Goal: Task Accomplishment & Management: Manage account settings

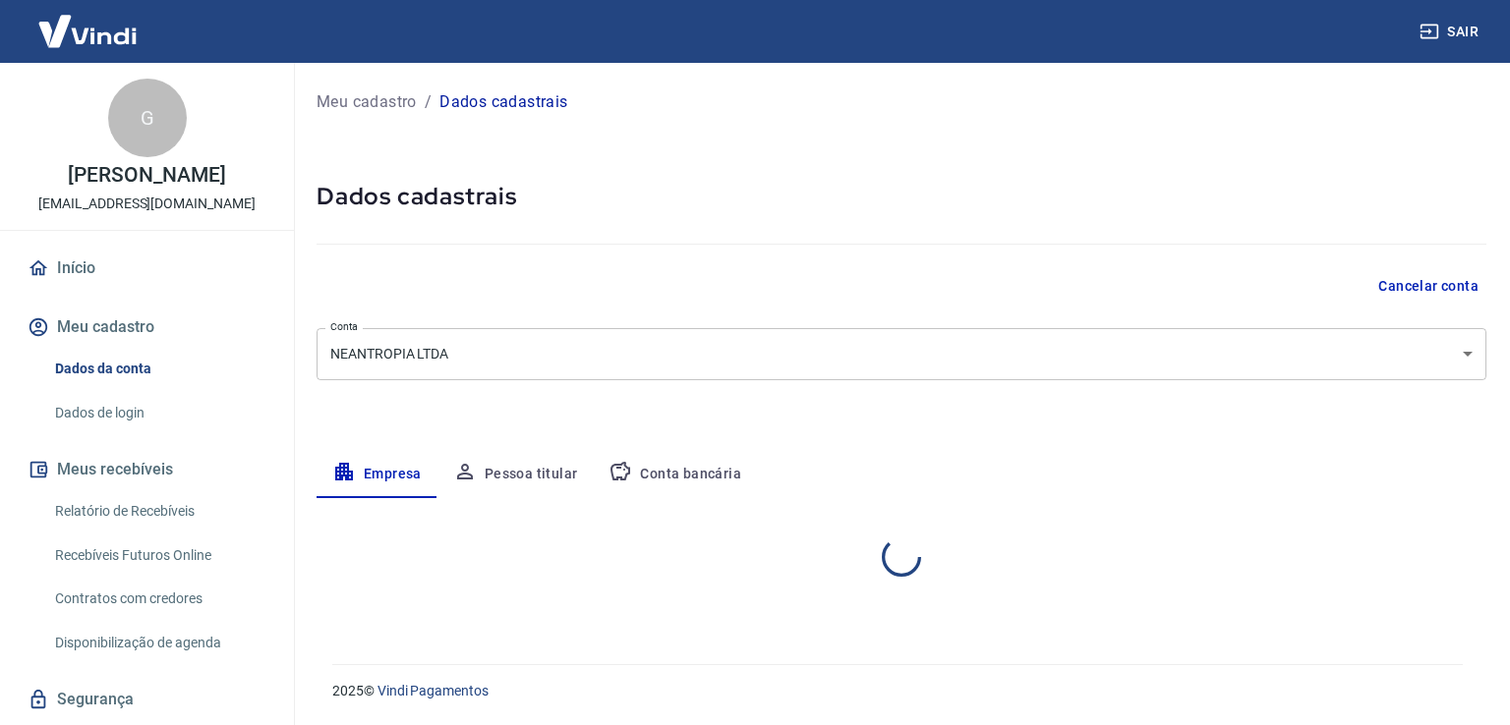
select select "PR"
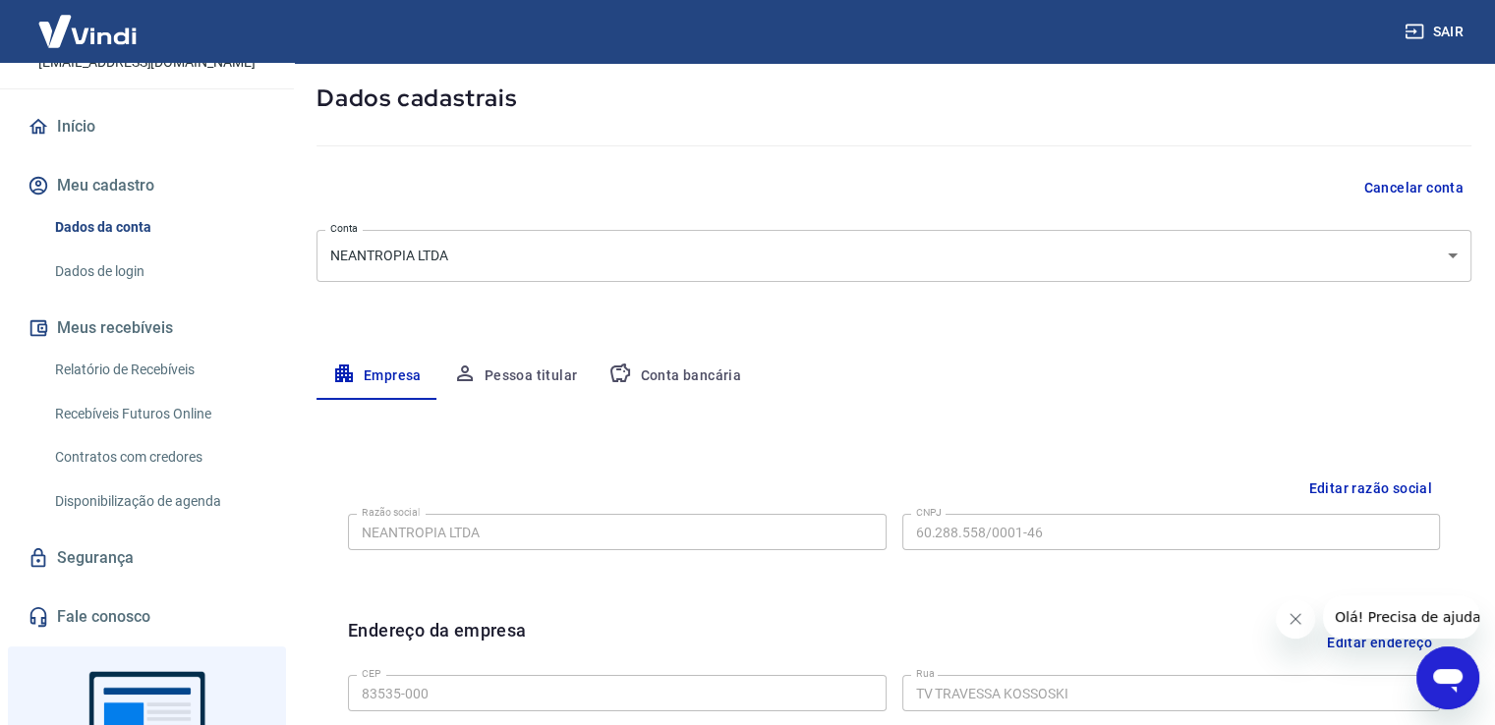
scroll to position [98, 0]
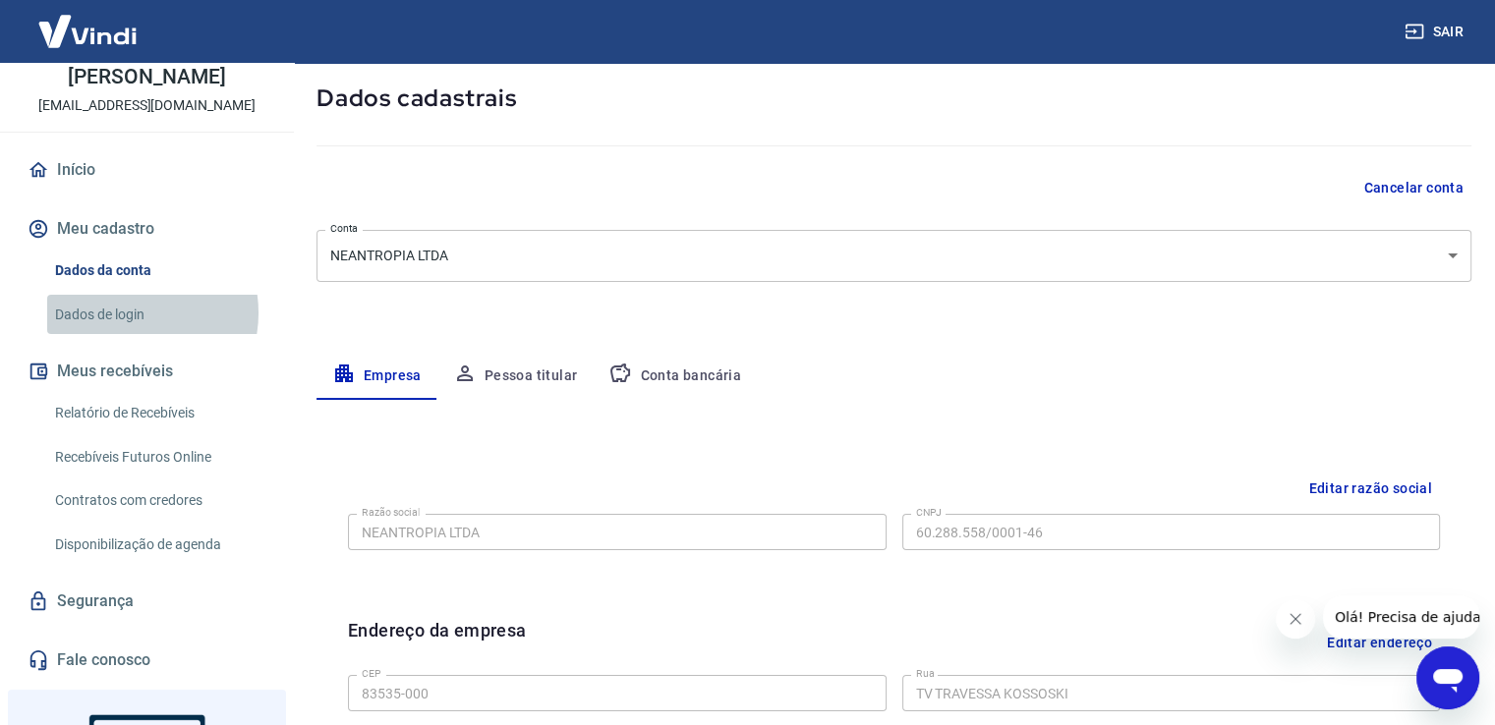
click at [123, 313] on link "Dados de login" at bounding box center [158, 315] width 223 height 40
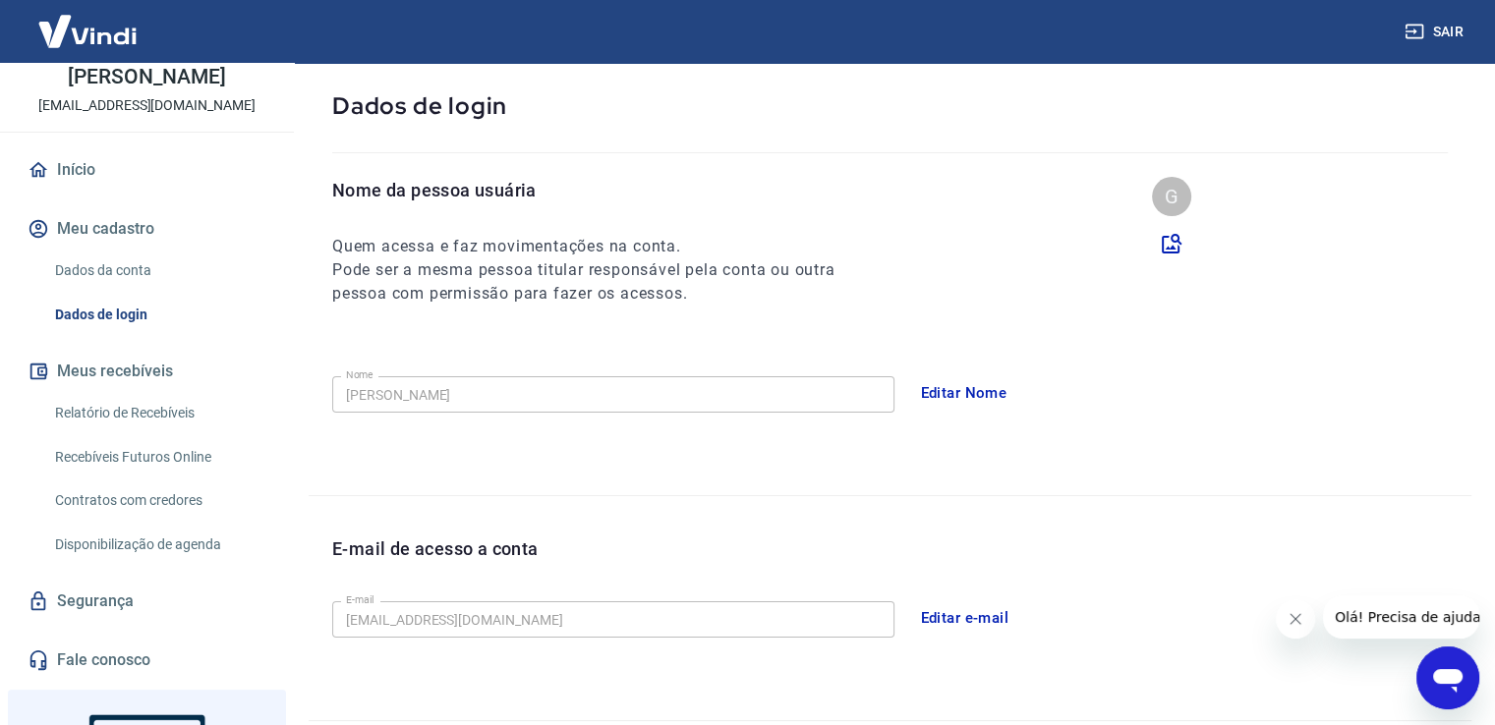
click at [164, 274] on link "Dados da conta" at bounding box center [158, 271] width 223 height 40
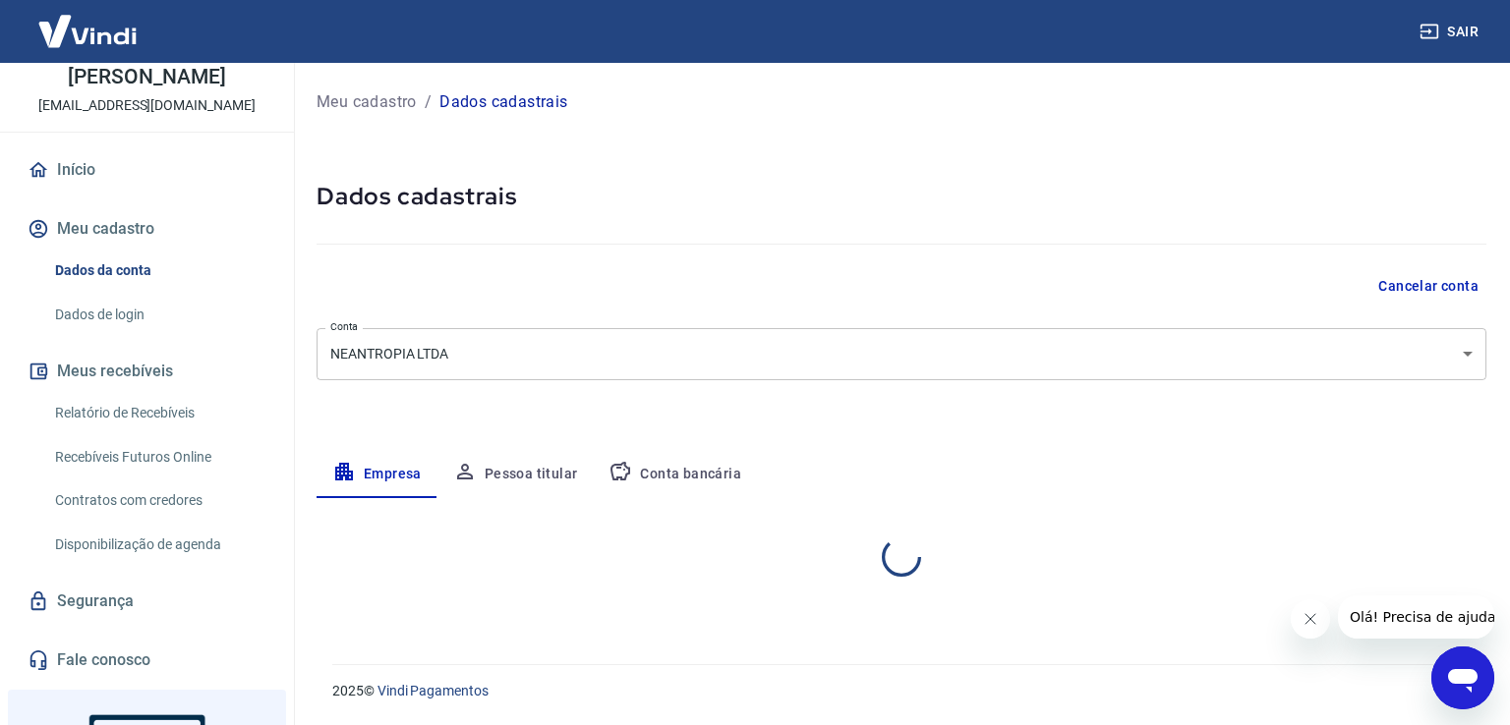
select select "PR"
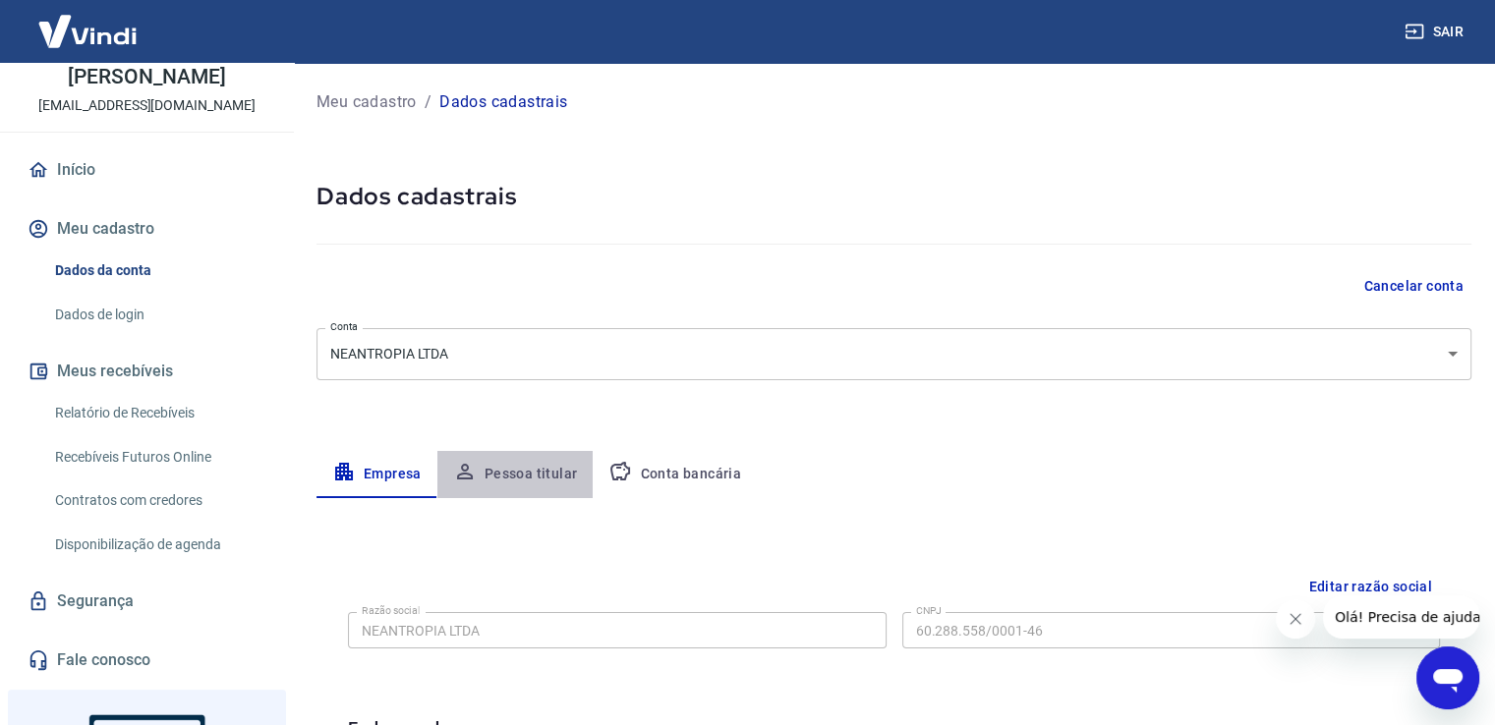
click at [566, 457] on button "Pessoa titular" at bounding box center [515, 474] width 156 height 47
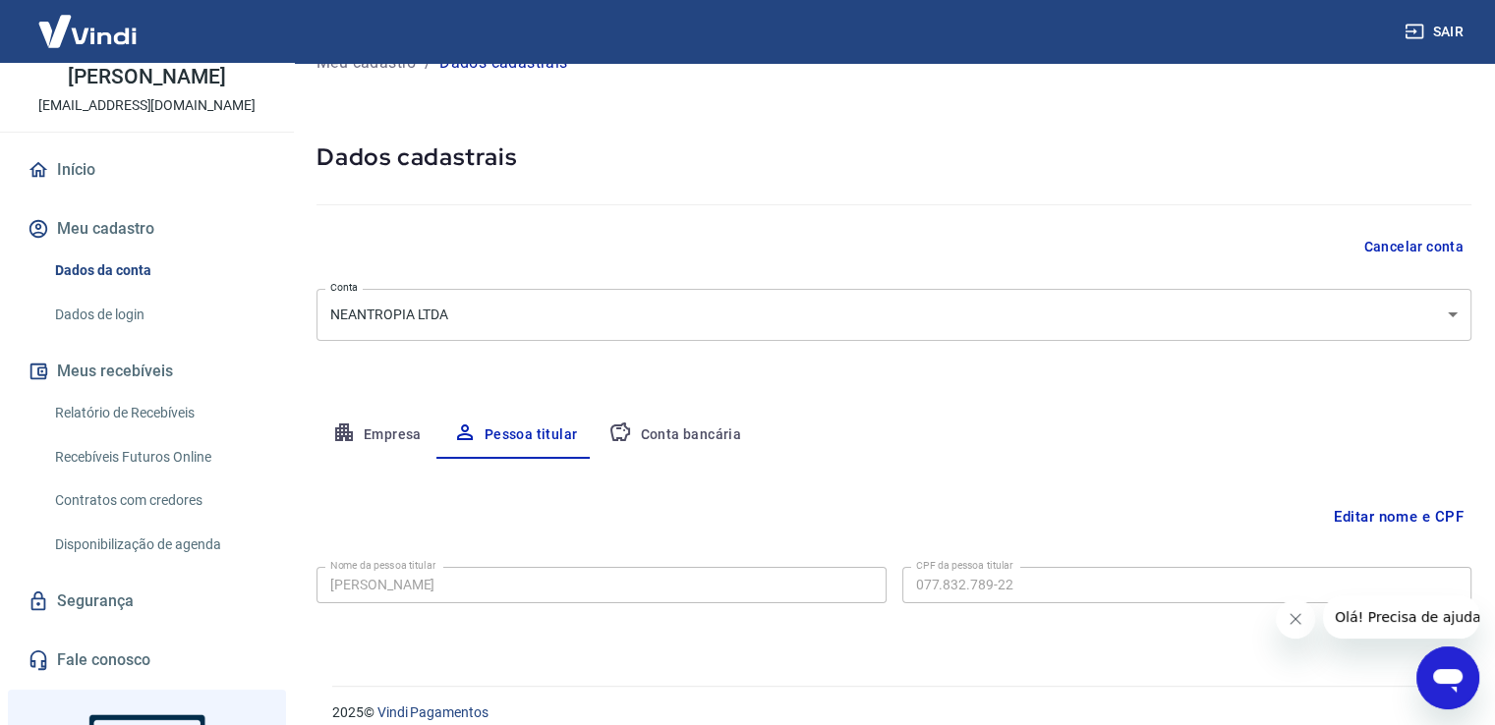
scroll to position [60, 0]
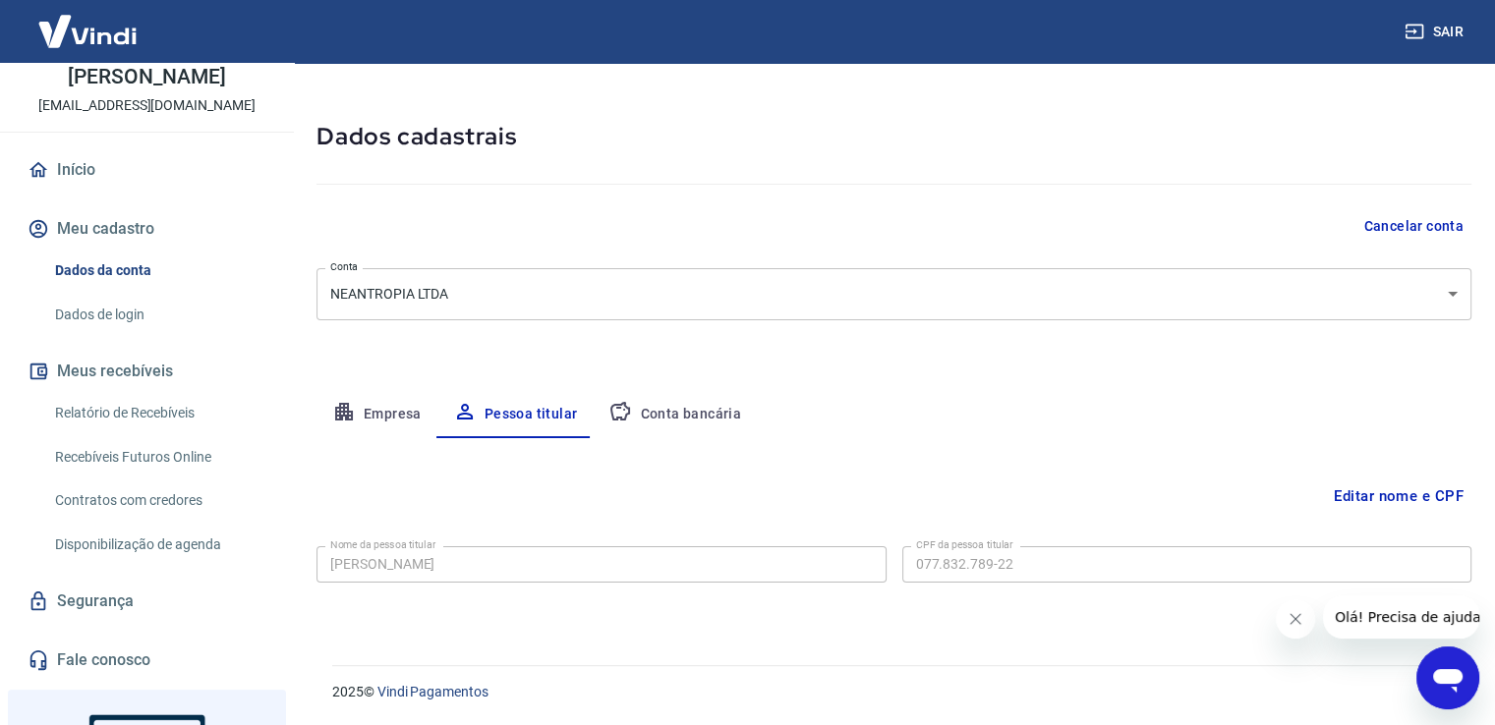
click at [421, 426] on button "Empresa" at bounding box center [377, 414] width 121 height 47
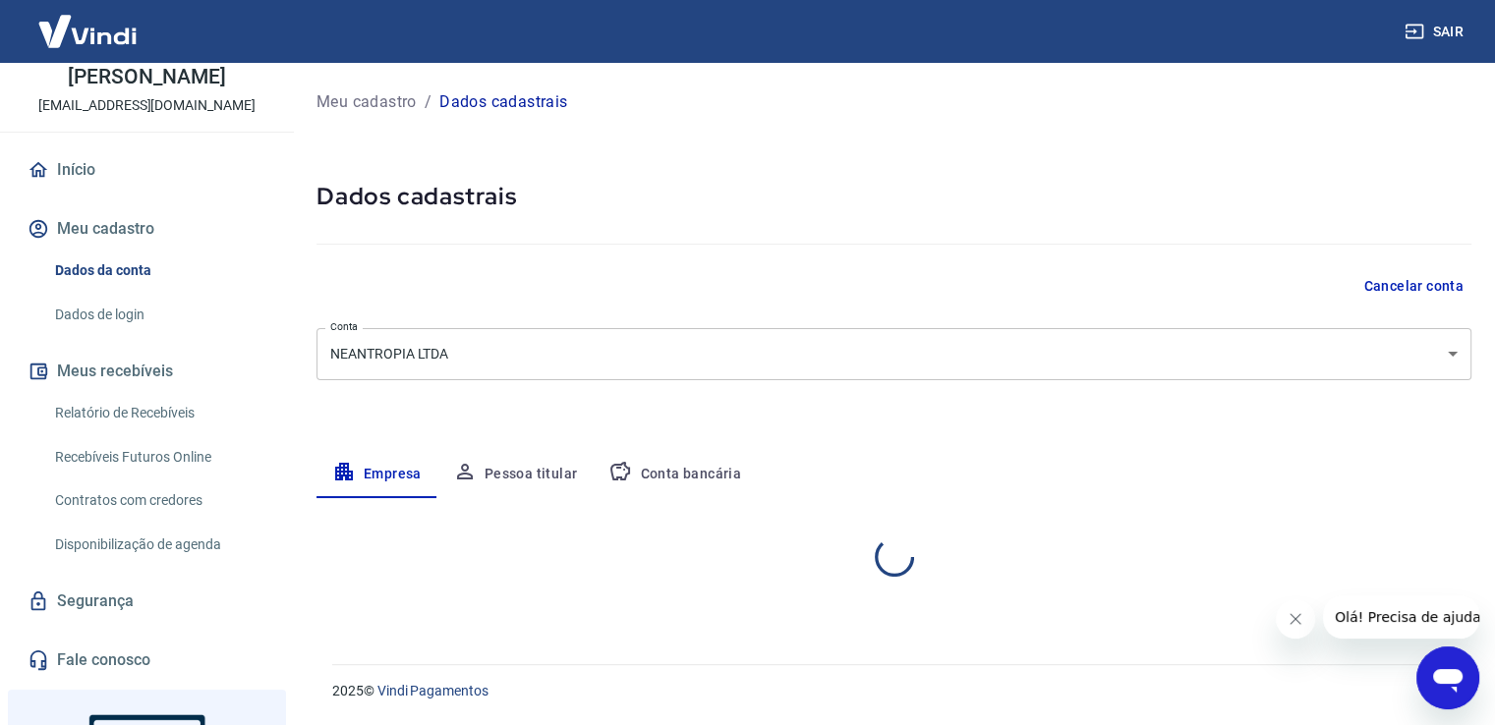
scroll to position [0, 0]
select select "PR"
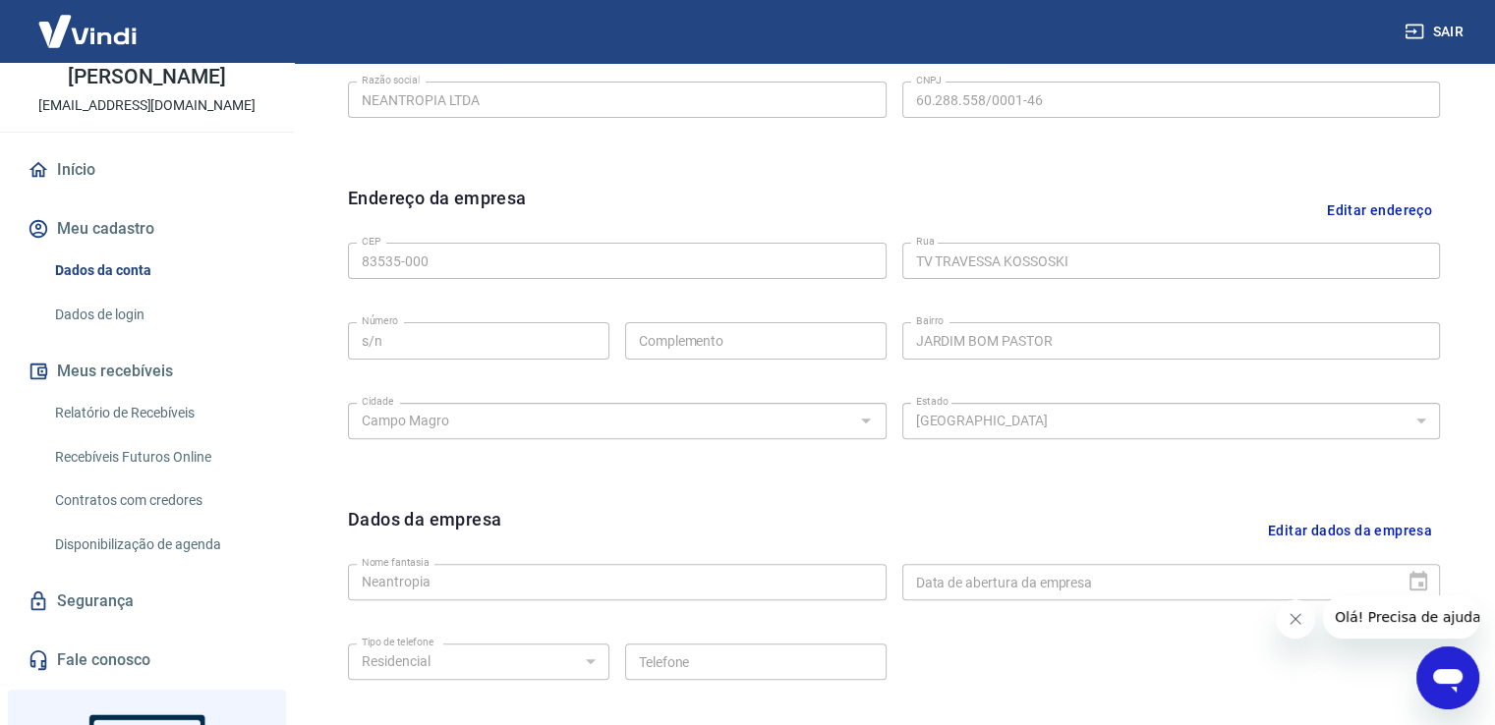
scroll to position [692, 0]
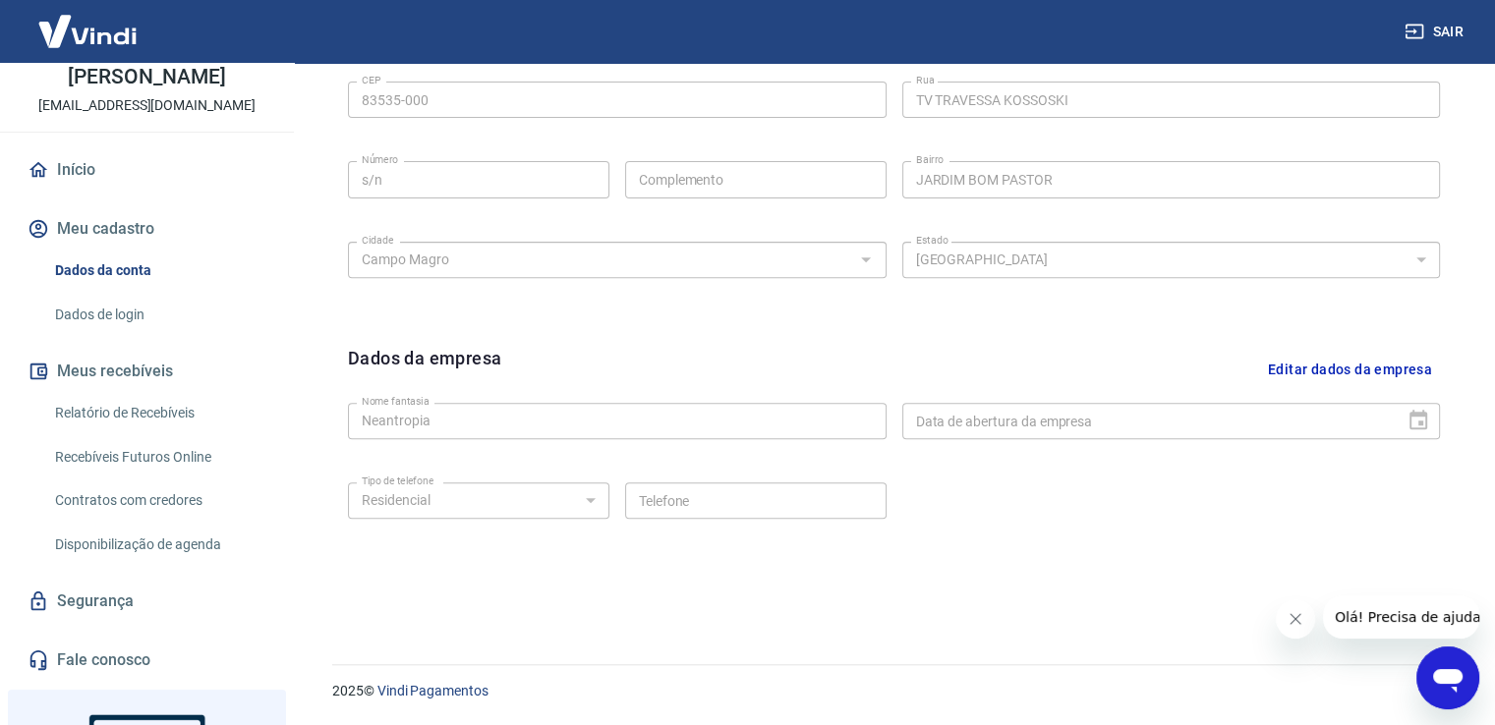
click at [133, 320] on link "Dados de login" at bounding box center [158, 315] width 223 height 40
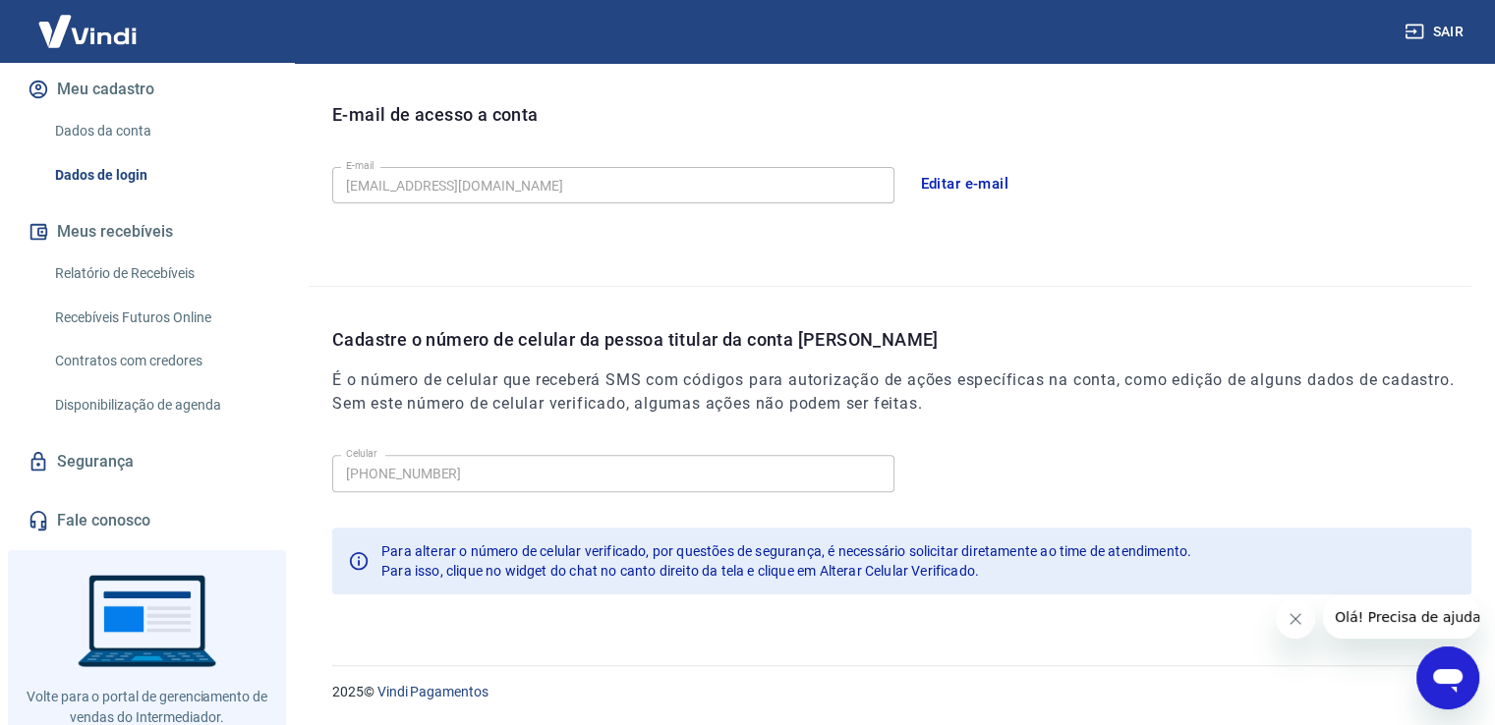
scroll to position [293, 0]
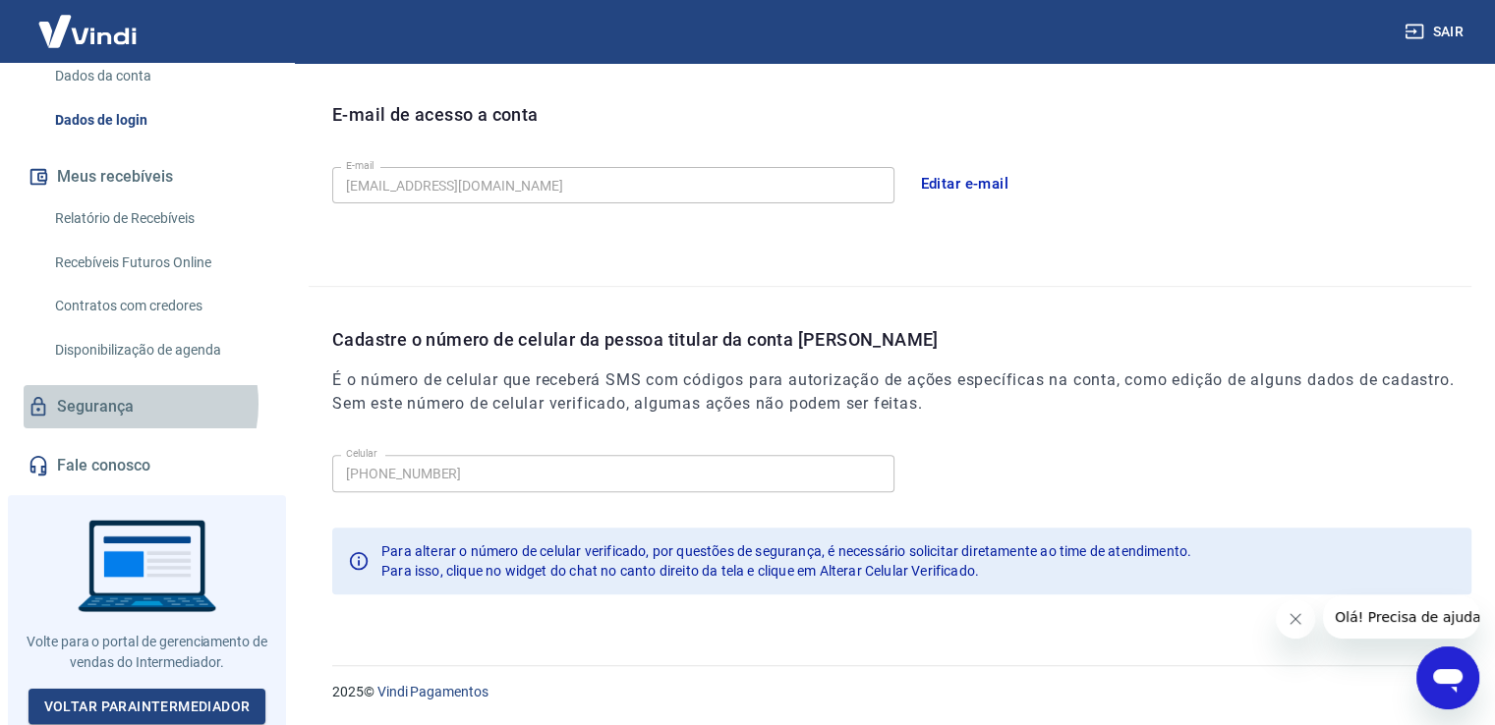
click at [118, 403] on link "Segurança" at bounding box center [147, 406] width 247 height 43
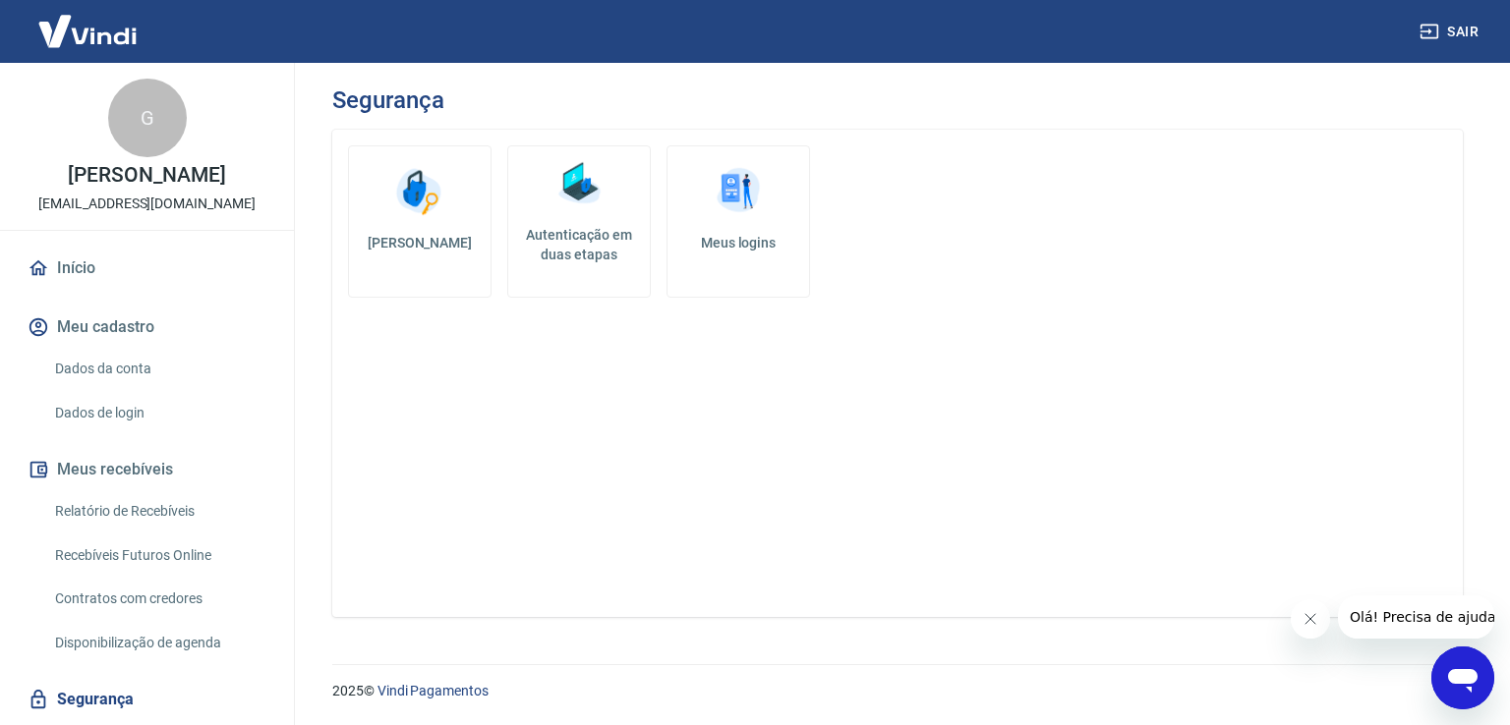
click at [111, 370] on link "Dados da conta" at bounding box center [158, 369] width 223 height 40
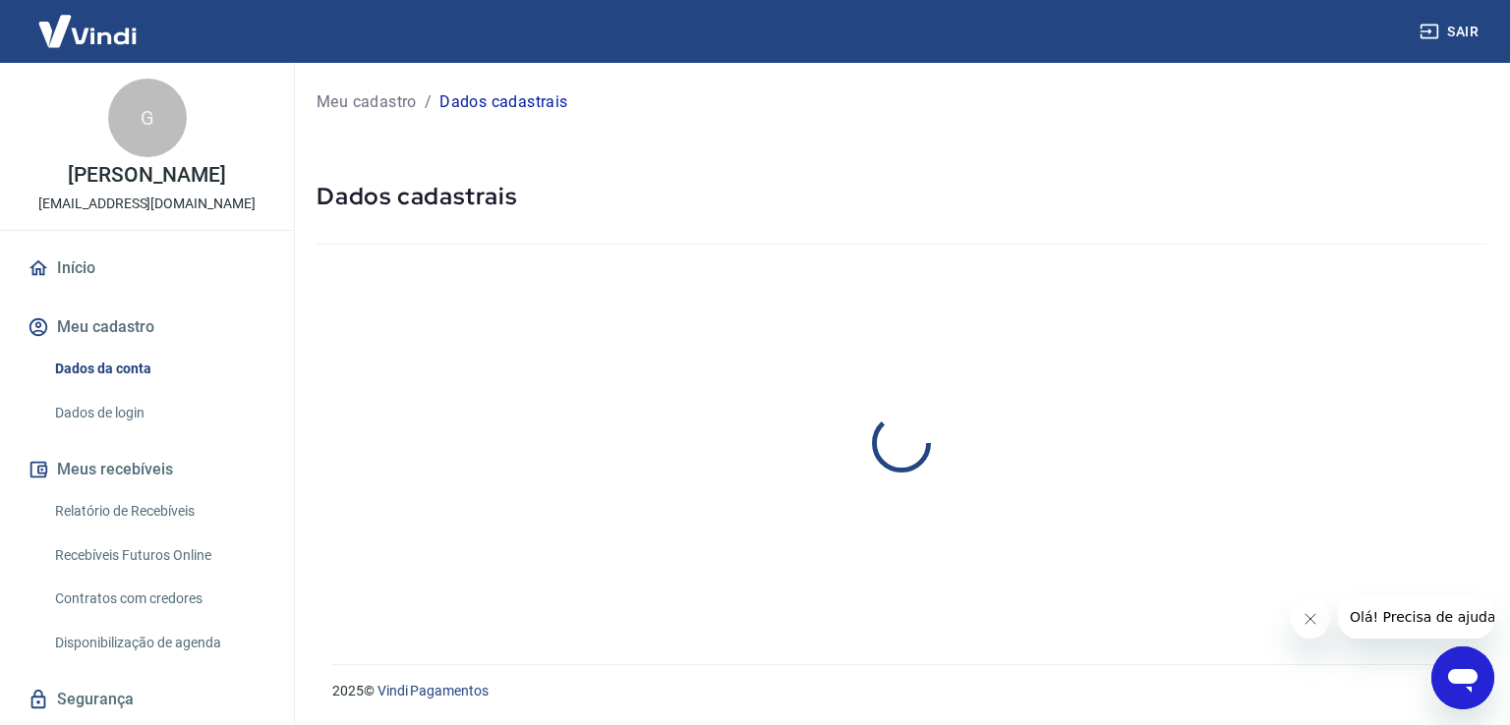
select select "PR"
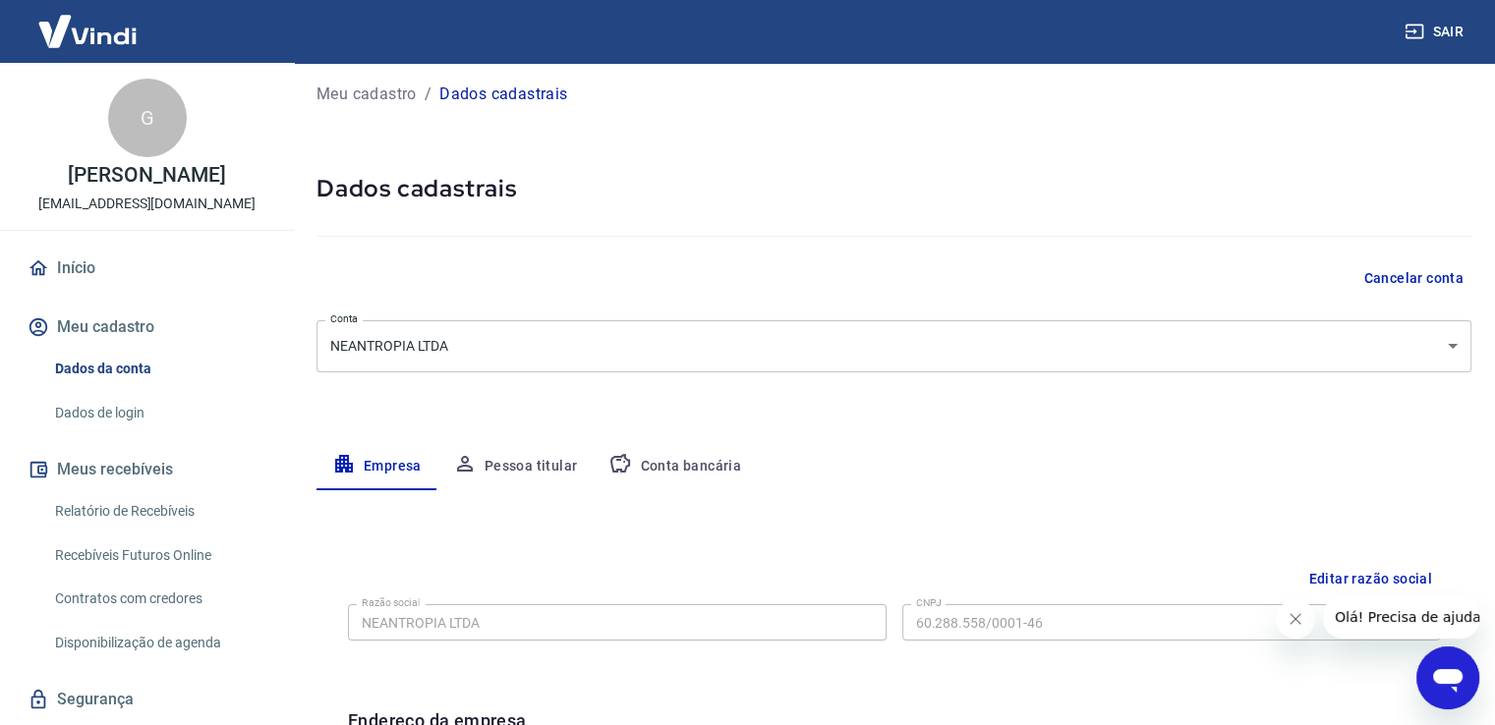
scroll to position [4, 0]
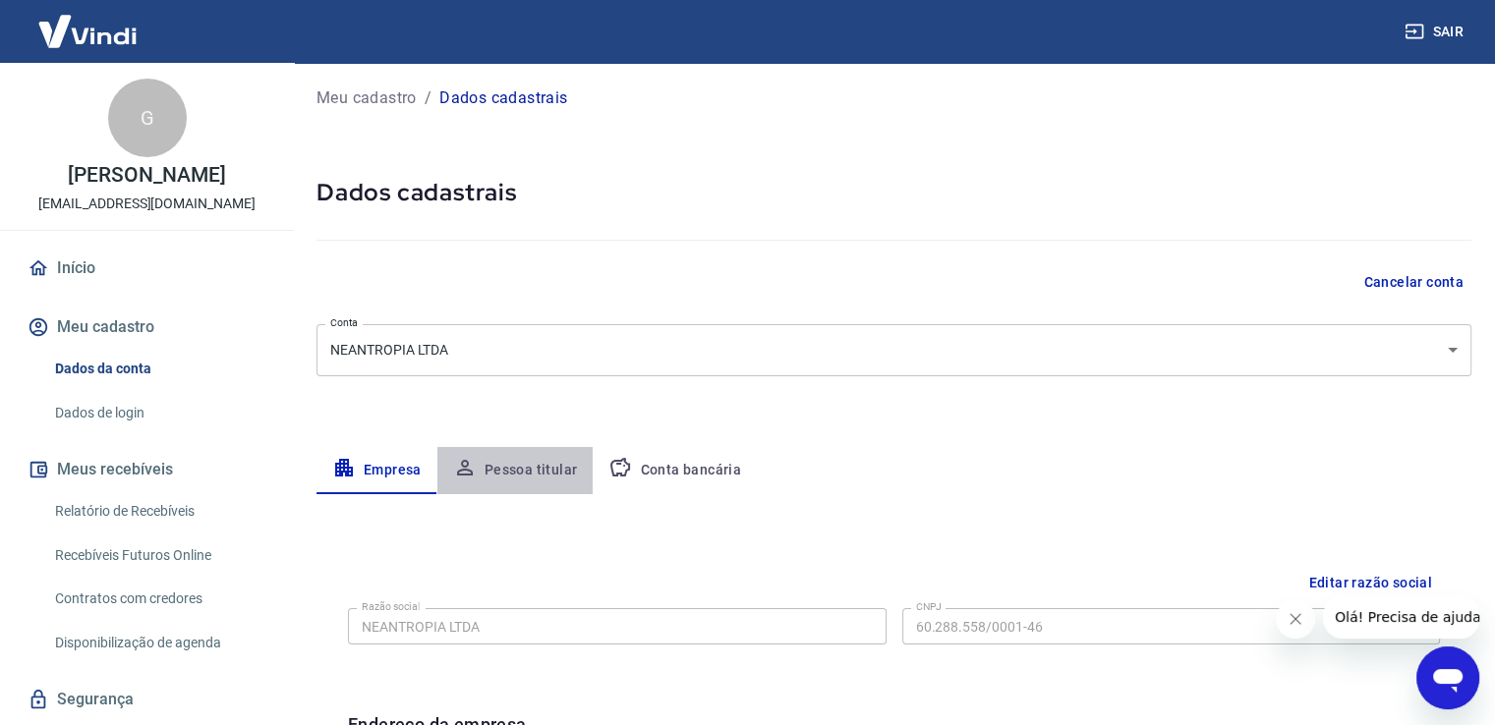
drag, startPoint x: 553, startPoint y: 467, endPoint x: 625, endPoint y: 433, distance: 79.2
click at [552, 467] on button "Pessoa titular" at bounding box center [515, 470] width 156 height 47
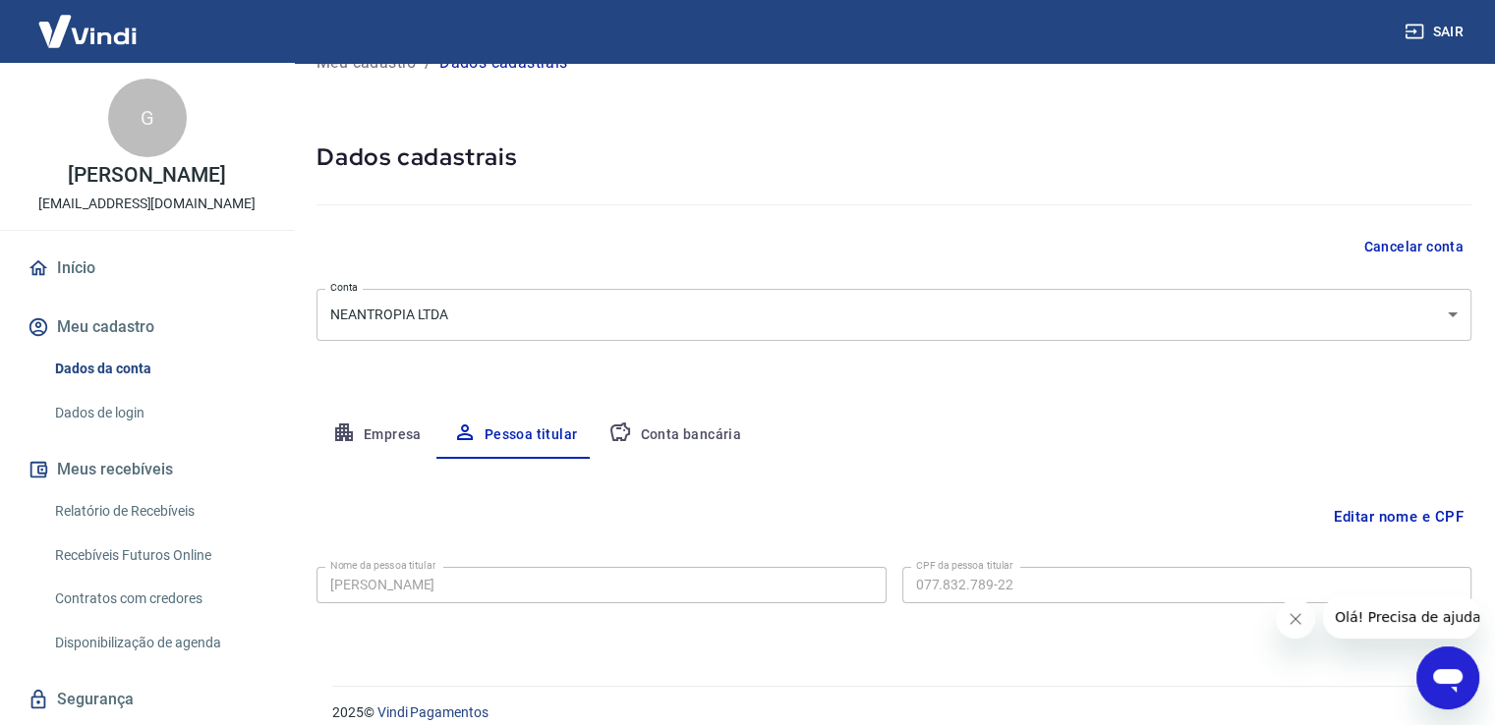
scroll to position [60, 0]
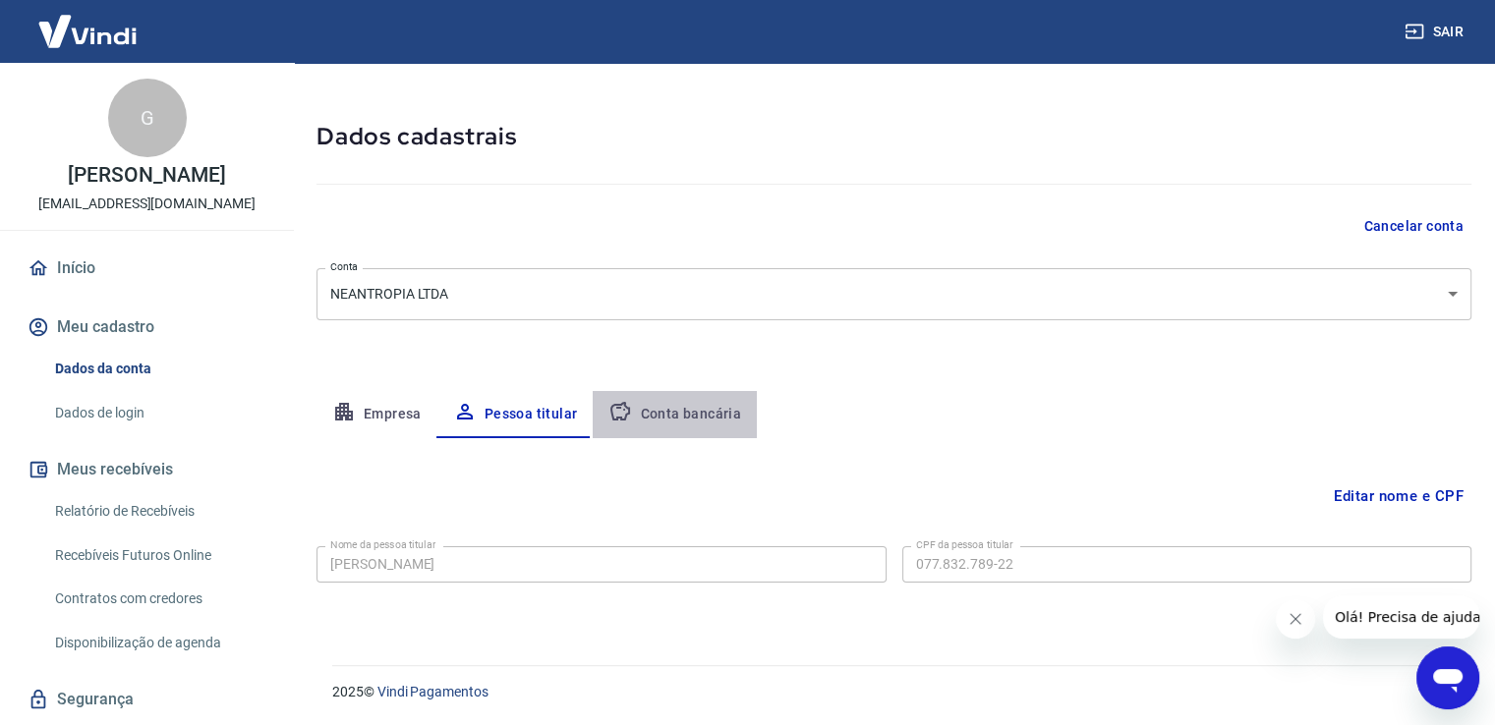
click at [725, 405] on button "Conta bancária" at bounding box center [675, 414] width 164 height 47
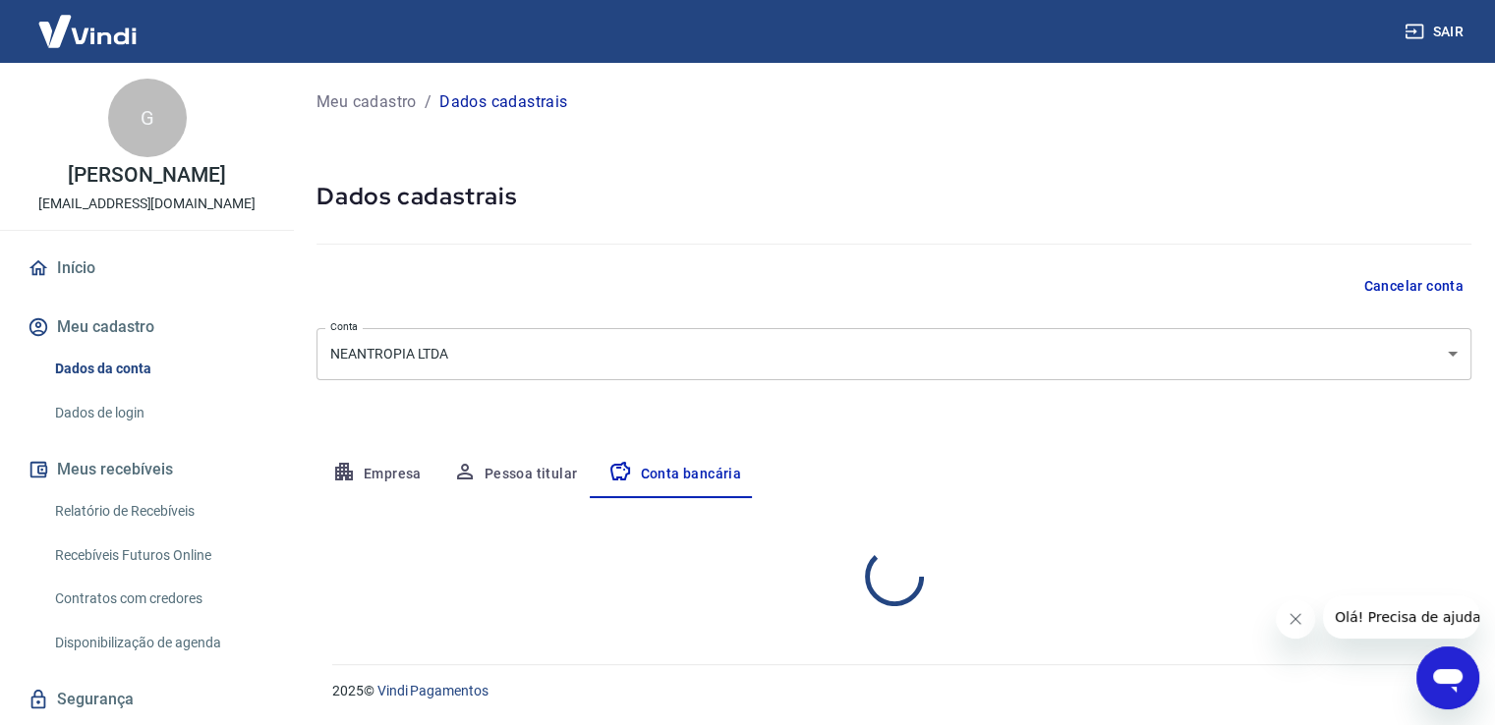
select select "1"
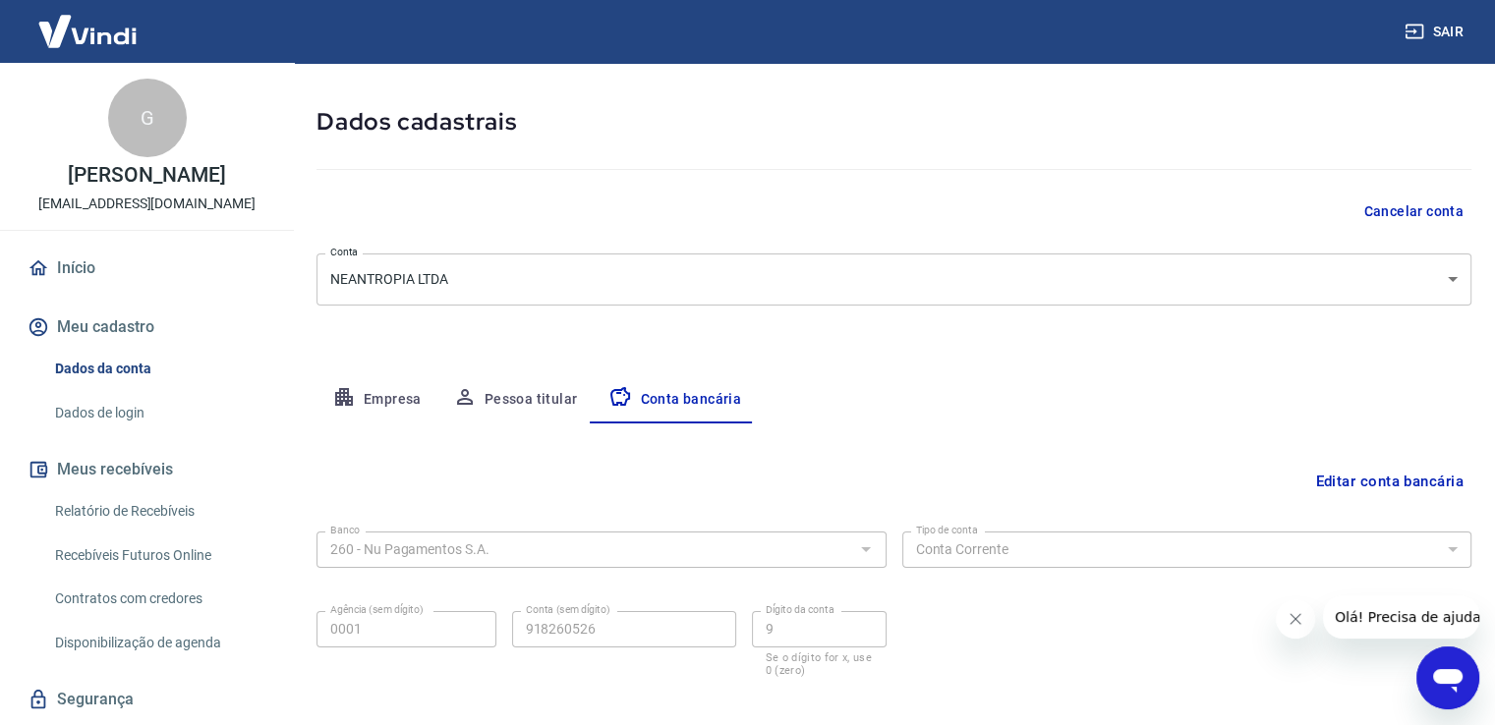
scroll to position [169, 0]
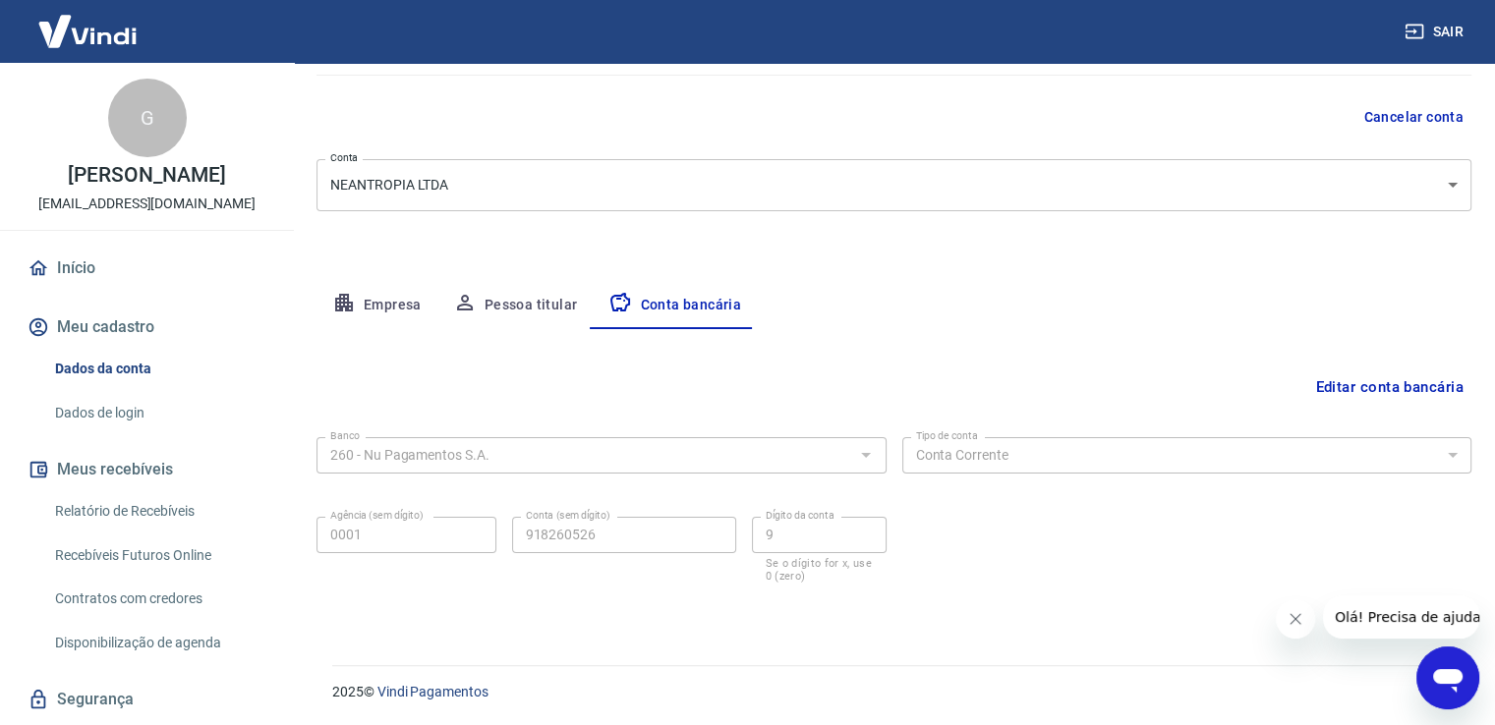
click at [498, 295] on button "Pessoa titular" at bounding box center [515, 305] width 156 height 47
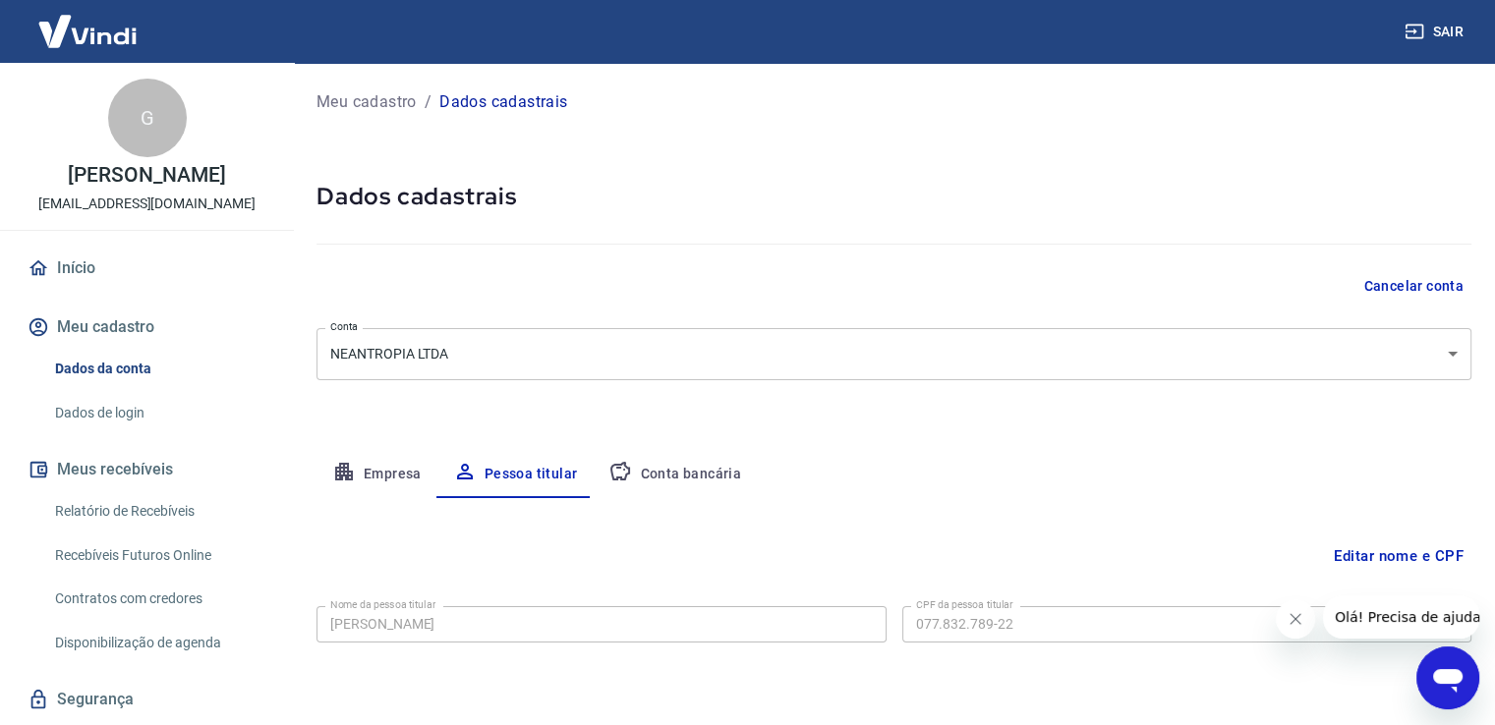
click at [362, 462] on button "Empresa" at bounding box center [377, 474] width 121 height 47
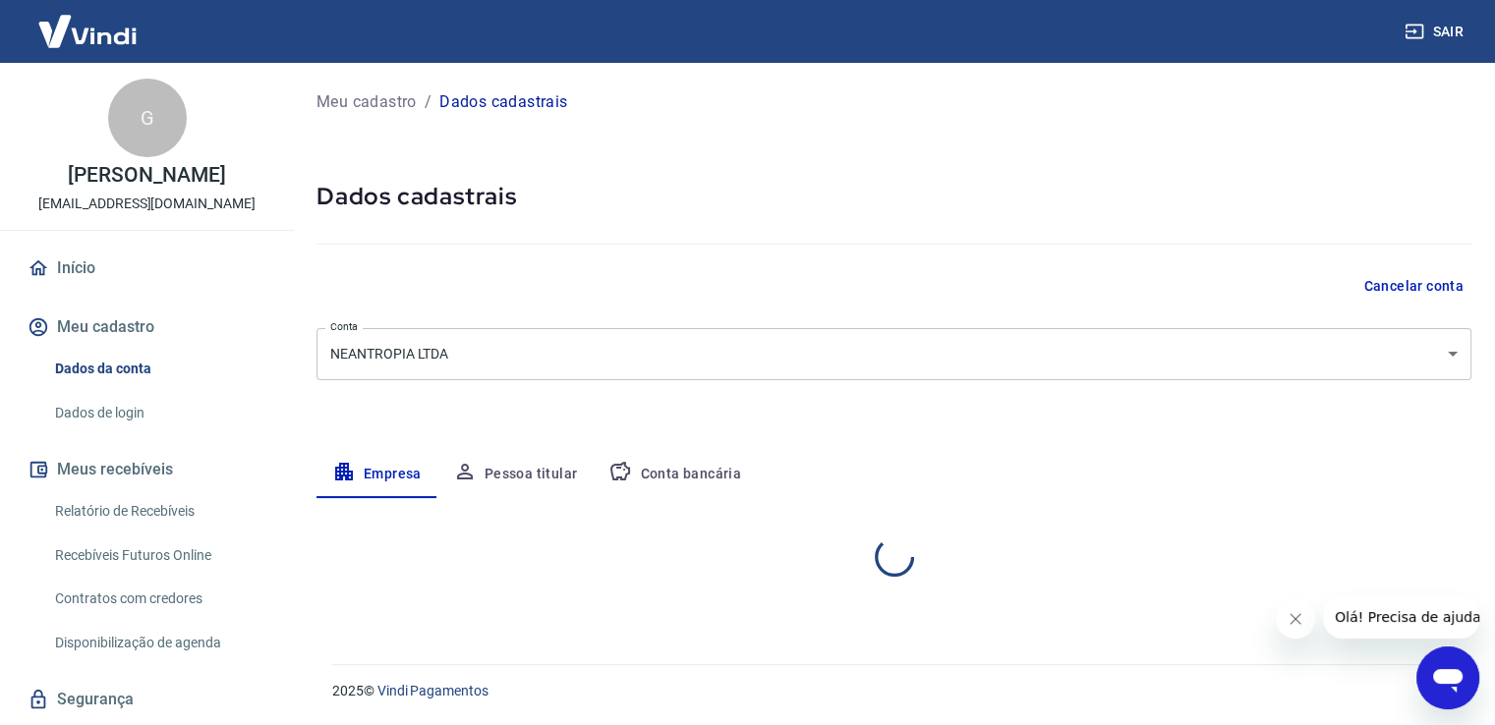
select select "PR"
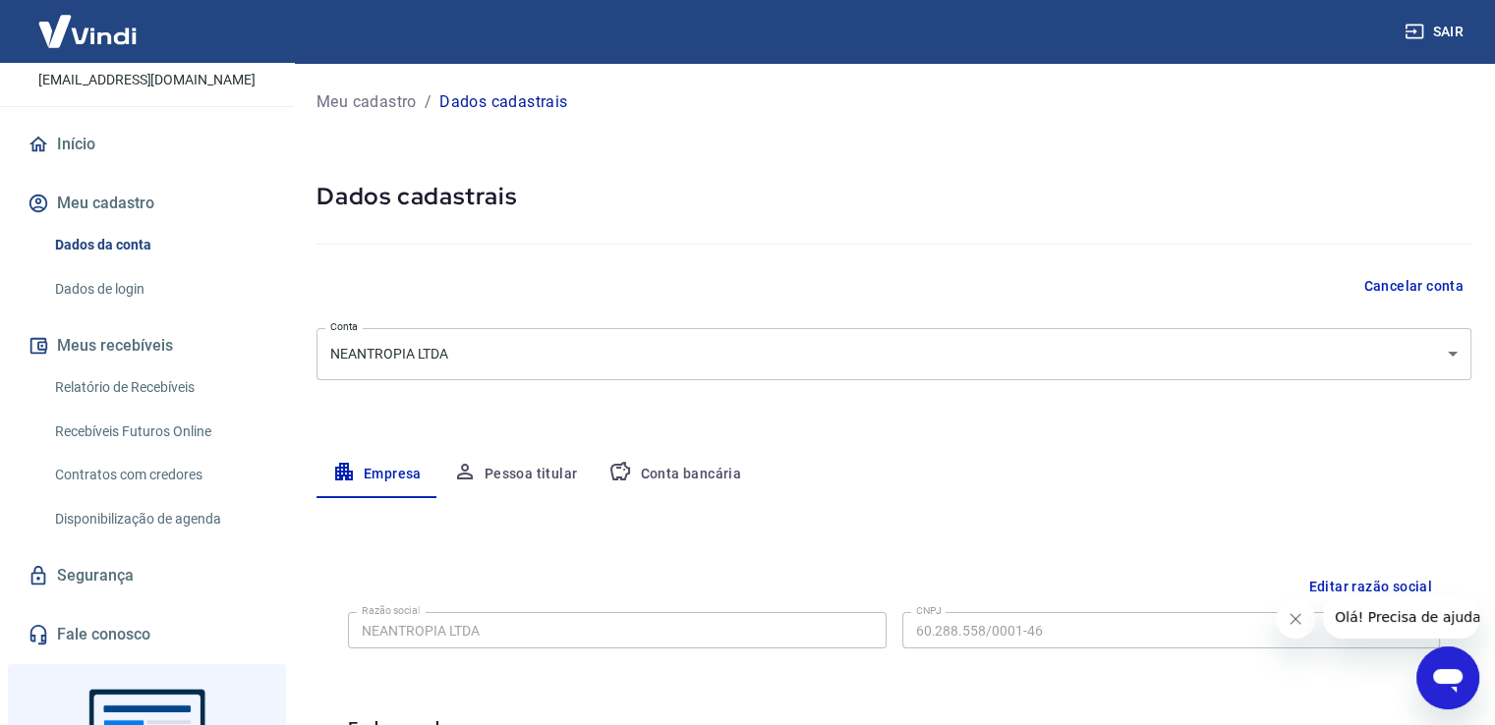
scroll to position [197, 0]
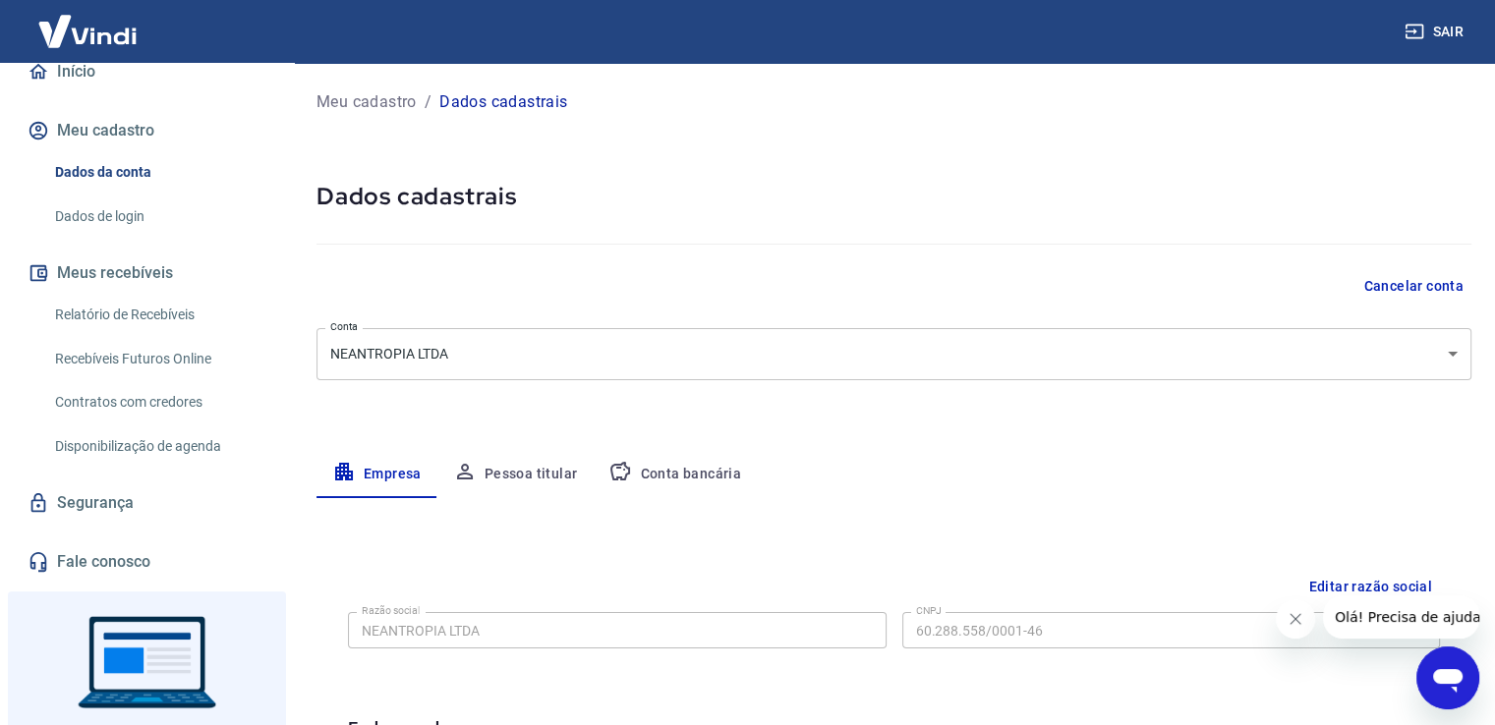
click at [134, 492] on link "Segurança" at bounding box center [147, 503] width 247 height 43
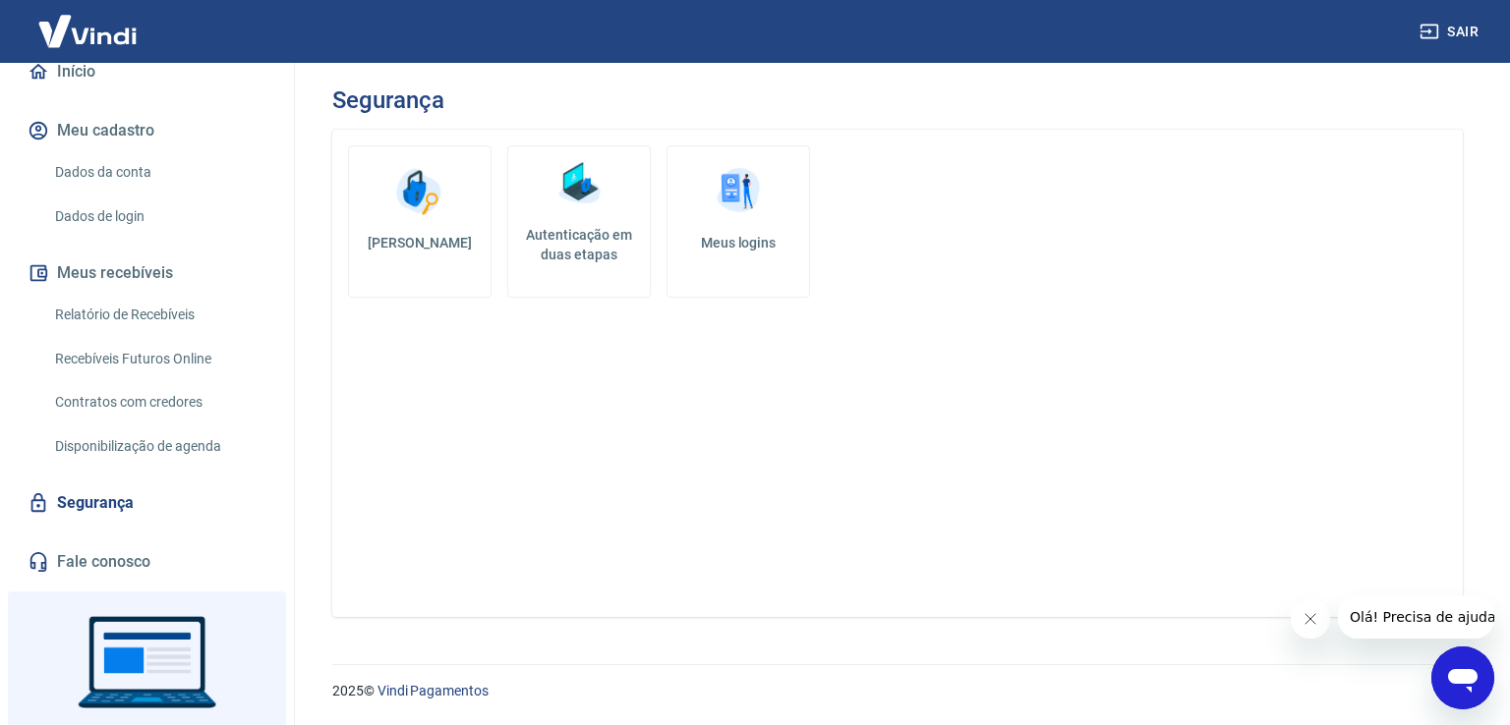
click at [122, 223] on link "Dados de login" at bounding box center [158, 217] width 223 height 40
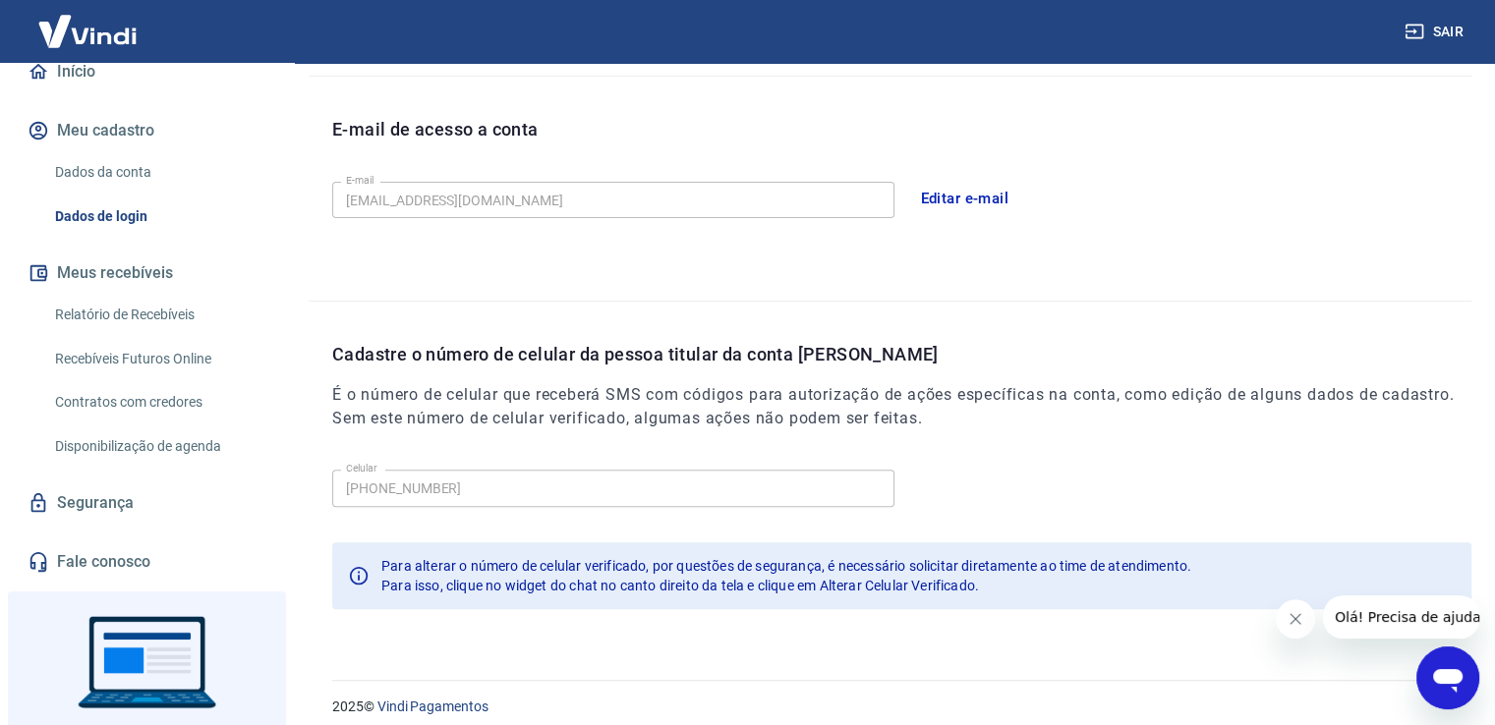
scroll to position [533, 0]
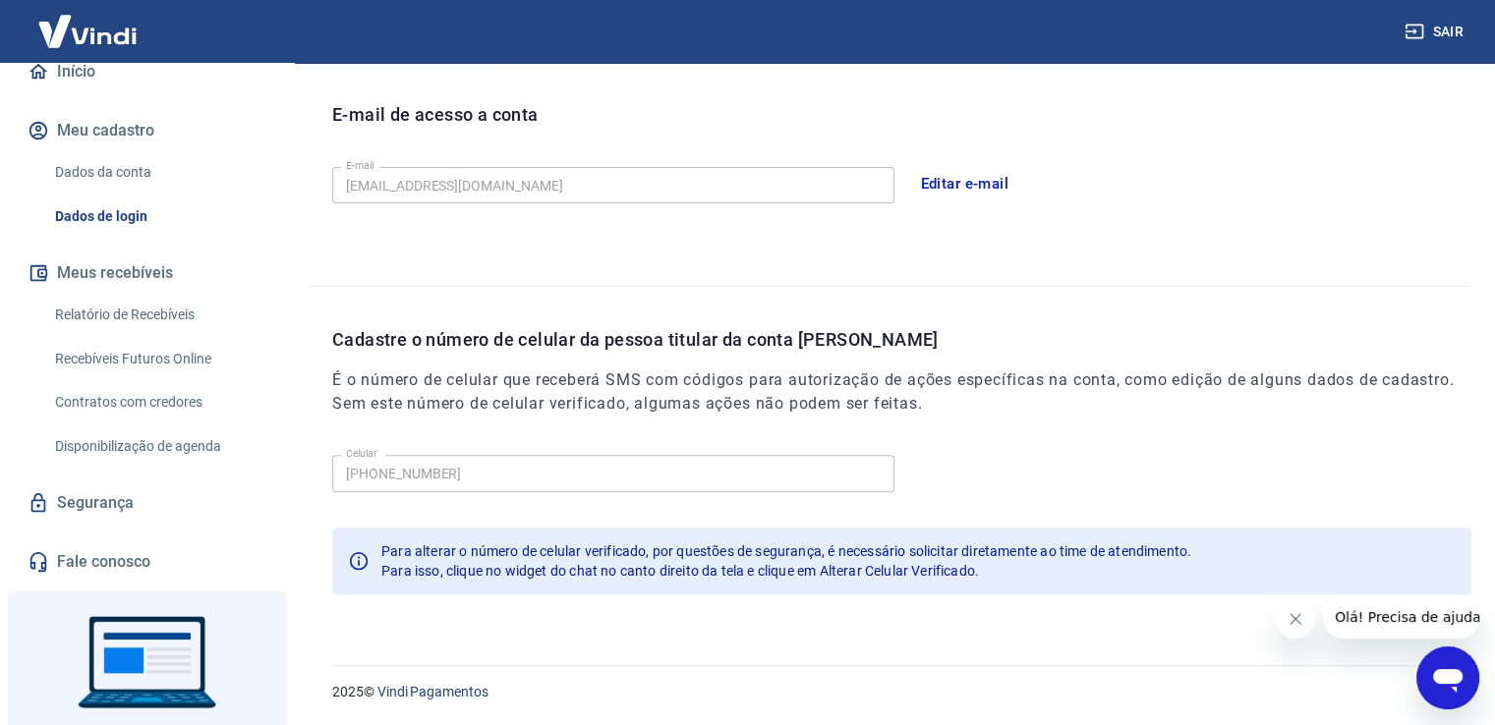
click at [543, 440] on div "Cadastre o número de celular da pessoa titular da conta [PERSON_NAME] É o númer…" at bounding box center [901, 386] width 1139 height 121
